Goal: Information Seeking & Learning: Learn about a topic

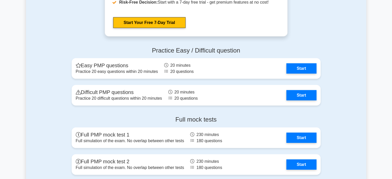
scroll to position [1417, 0]
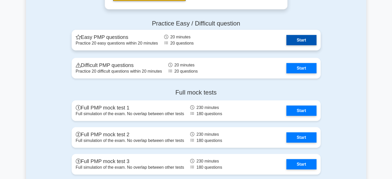
click at [302, 38] on link "Start" at bounding box center [301, 40] width 30 height 10
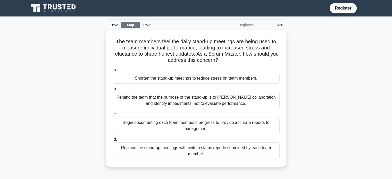
click at [131, 24] on link "Stop" at bounding box center [130, 25] width 19 height 6
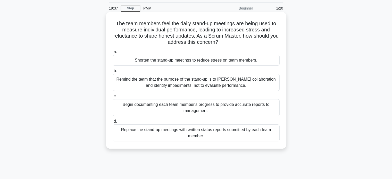
scroll to position [26, 0]
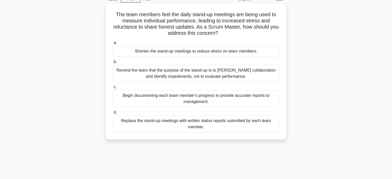
click at [201, 77] on div "Remind the team that the purpose of the stand-up is to [PERSON_NAME] collaborat…" at bounding box center [196, 73] width 167 height 17
click at [113, 64] on input "b. Remind the team that the purpose of the stand-up is to [PERSON_NAME] collabo…" at bounding box center [113, 61] width 0 height 3
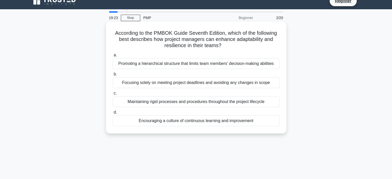
scroll to position [0, 0]
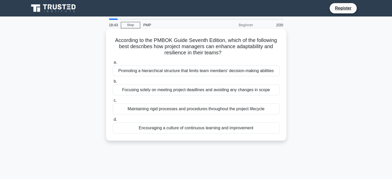
click at [198, 112] on div "Maintaining rigid processes and procedures throughout the project lifecycle" at bounding box center [196, 109] width 167 height 11
click at [113, 102] on input "c. Maintaining rigid processes and procedures throughout the project lifecycle" at bounding box center [113, 100] width 0 height 3
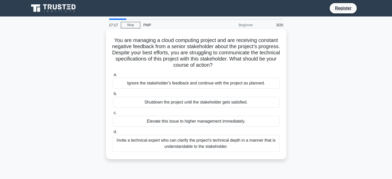
scroll to position [26, 0]
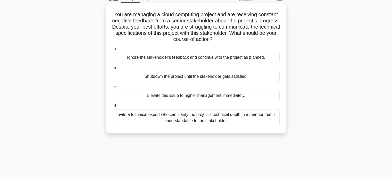
click at [227, 116] on div "Invite a technical expert who can clarify the project's technical depth in a ma…" at bounding box center [196, 117] width 167 height 17
click at [113, 108] on input "d. Invite a technical expert who can clarify the project's technical depth in a…" at bounding box center [113, 106] width 0 height 3
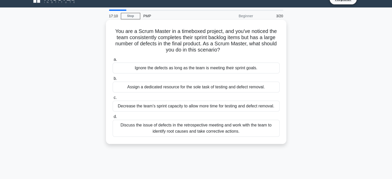
scroll to position [0, 0]
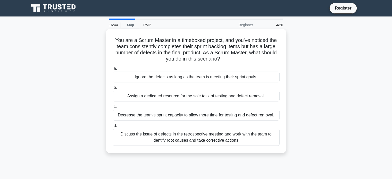
click at [257, 138] on div "Discuss the issue of defects in the retrospective meeting and work with the tea…" at bounding box center [196, 137] width 167 height 17
click at [113, 128] on input "d. Discuss the issue of defects in the retrospective meeting and work with the …" at bounding box center [113, 125] width 0 height 3
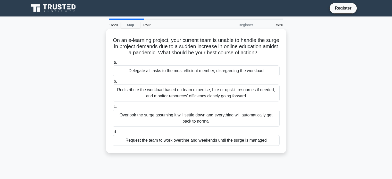
click at [199, 94] on div "Redistribute the workload based on team expertise, hire or upskill resources if…" at bounding box center [196, 93] width 167 height 17
click at [113, 83] on input "b. Redistribute the workload based on team expertise, hire or upskill resources…" at bounding box center [113, 81] width 0 height 3
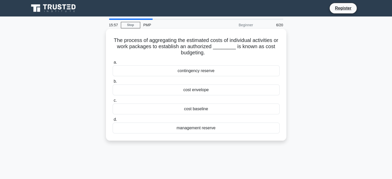
click at [202, 127] on div "management reserve" at bounding box center [196, 128] width 167 height 11
click at [113, 121] on input "d. management reserve" at bounding box center [113, 119] width 0 height 3
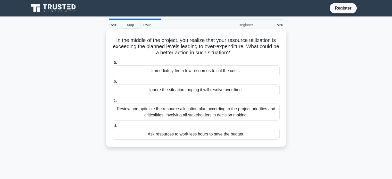
click at [228, 113] on div "Review and optimize the resource allocation plan according to the project prior…" at bounding box center [196, 112] width 167 height 17
click at [113, 102] on input "c. Review and optimize the resource allocation plan according to the project pr…" at bounding box center [113, 100] width 0 height 3
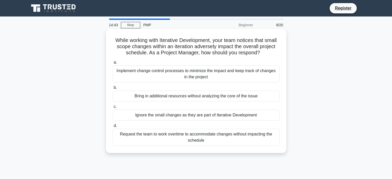
click at [241, 74] on div "Implement change control processes to minimize the impact and keep track of cha…" at bounding box center [196, 73] width 167 height 17
click at [113, 64] on input "a. Implement change control processes to minimize the impact and keep track of …" at bounding box center [113, 62] width 0 height 3
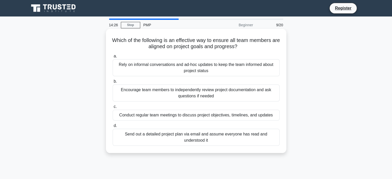
click at [222, 116] on div "Conduct regular team meetings to discuss project objectives, timelines, and upd…" at bounding box center [196, 115] width 167 height 11
click at [113, 108] on input "c. Conduct regular team meetings to discuss project objectives, timelines, and …" at bounding box center [113, 106] width 0 height 3
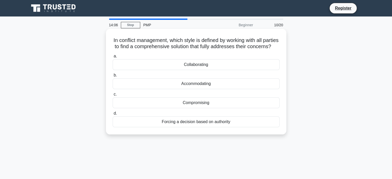
click at [200, 70] on div "Collaborating" at bounding box center [196, 64] width 167 height 11
click at [113, 58] on input "a. Collaborating" at bounding box center [113, 56] width 0 height 3
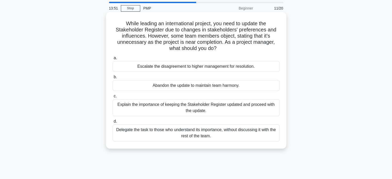
scroll to position [26, 0]
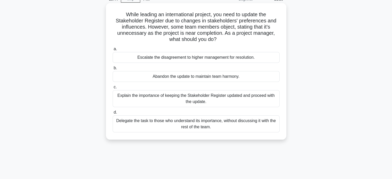
click at [237, 98] on div "Explain the importance of keeping the Stakeholder Register updated and proceed …" at bounding box center [196, 98] width 167 height 17
click at [113, 89] on input "c. Explain the importance of keeping the Stakeholder Register updated and proce…" at bounding box center [113, 87] width 0 height 3
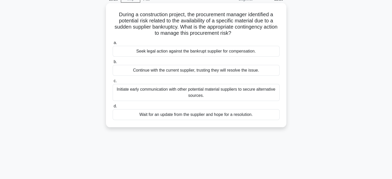
click at [224, 92] on div "Initiate early communication with other potential material suppliers to secure …" at bounding box center [196, 92] width 167 height 17
click at [113, 83] on input "c. Initiate early communication with other potential material suppliers to secu…" at bounding box center [113, 80] width 0 height 3
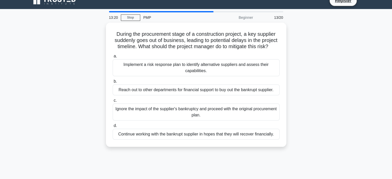
scroll to position [0, 0]
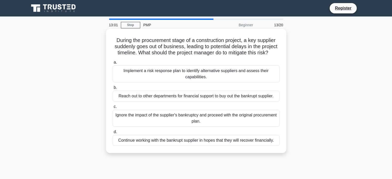
click at [227, 80] on div "Implement a risk response plan to identify alternative suppliers and assess the…" at bounding box center [196, 73] width 167 height 17
click at [113, 64] on input "a. Implement a risk response plan to identify alternative suppliers and assess …" at bounding box center [113, 62] width 0 height 3
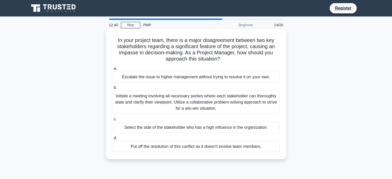
click at [222, 102] on div "Initiate a meeting involving all necessary parties where each stakeholder can t…" at bounding box center [196, 102] width 167 height 23
click at [113, 89] on input "b. Initiate a meeting involving all necessary parties where each stakeholder ca…" at bounding box center [113, 87] width 0 height 3
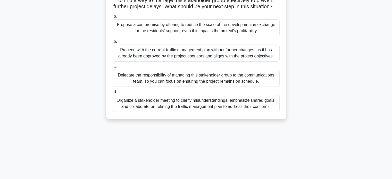
scroll to position [77, 0]
click at [233, 110] on div "Organize a stakeholder meeting to clarify misunderstandings, emphasize shared g…" at bounding box center [196, 103] width 167 height 17
click at [113, 94] on input "d. Organize a stakeholder meeting to clarify misunderstandings, emphasize share…" at bounding box center [113, 91] width 0 height 3
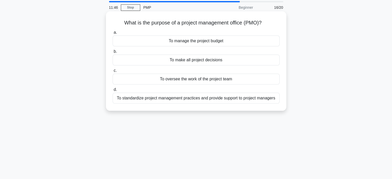
scroll to position [0, 0]
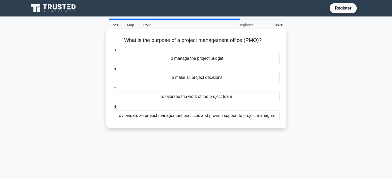
click at [187, 116] on div "To standardize project management practices and provide support to project mana…" at bounding box center [196, 115] width 167 height 11
click at [113, 109] on input "d. To standardize project management practices and provide support to project m…" at bounding box center [113, 107] width 0 height 3
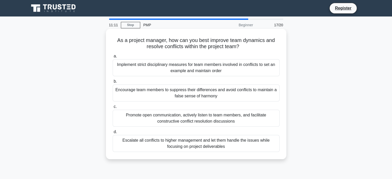
click at [197, 119] on div "Promote open communication, actively listen to team members, and facilitate con…" at bounding box center [196, 118] width 167 height 17
click at [113, 108] on input "c. Promote open communication, actively listen to team members, and facilitate …" at bounding box center [113, 106] width 0 height 3
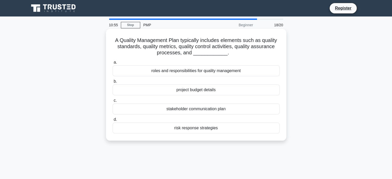
click at [216, 70] on div "roles and responsibilities for quality management" at bounding box center [196, 70] width 167 height 11
click at [113, 64] on input "a. roles and responsibilities for quality management" at bounding box center [113, 62] width 0 height 3
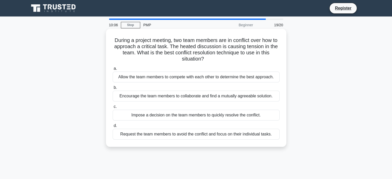
click at [193, 97] on div "Encourage the team members to collaborate and find a mutually agreeable solutio…" at bounding box center [196, 96] width 167 height 11
click at [113, 89] on input "b. Encourage the team members to collaborate and find a mutually agreeable solu…" at bounding box center [113, 87] width 0 height 3
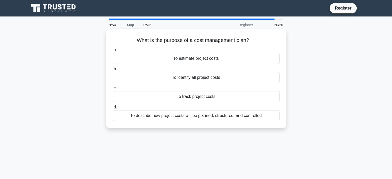
click at [230, 115] on div "To describe how project costs will be planned, structured, and controlled" at bounding box center [196, 115] width 167 height 11
click at [113, 109] on input "d. To describe how project costs will be planned, structured, and controlled" at bounding box center [113, 107] width 0 height 3
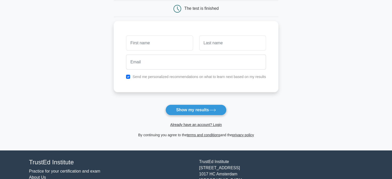
scroll to position [26, 0]
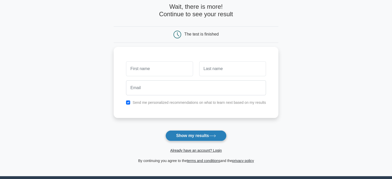
click at [194, 135] on button "Show my results" at bounding box center [195, 135] width 61 height 11
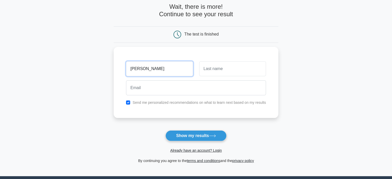
type input "shoyeb"
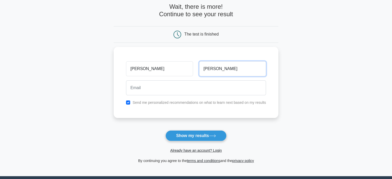
type input "syed"
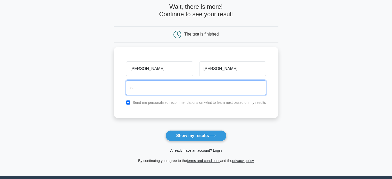
type input "shoyeb4688@gmail.com"
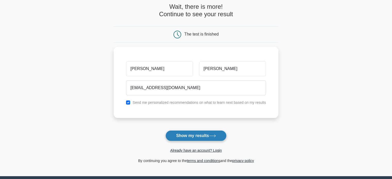
click at [198, 138] on button "Show my results" at bounding box center [195, 135] width 61 height 11
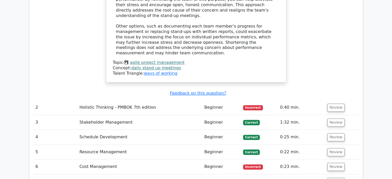
scroll to position [722, 0]
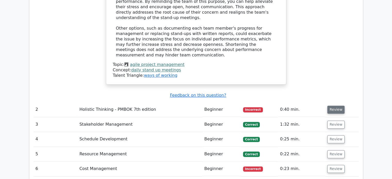
click at [338, 106] on button "Review" at bounding box center [336, 110] width 18 height 8
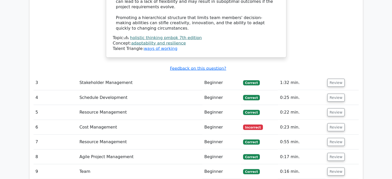
scroll to position [1082, 0]
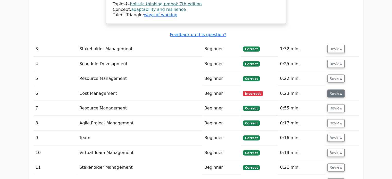
click at [336, 90] on button "Review" at bounding box center [336, 94] width 18 height 8
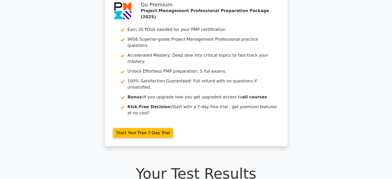
scroll to position [0, 0]
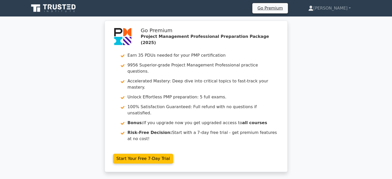
click at [49, 8] on icon at bounding box center [53, 8] width 49 height 10
